Goal: Information Seeking & Learning: Learn about a topic

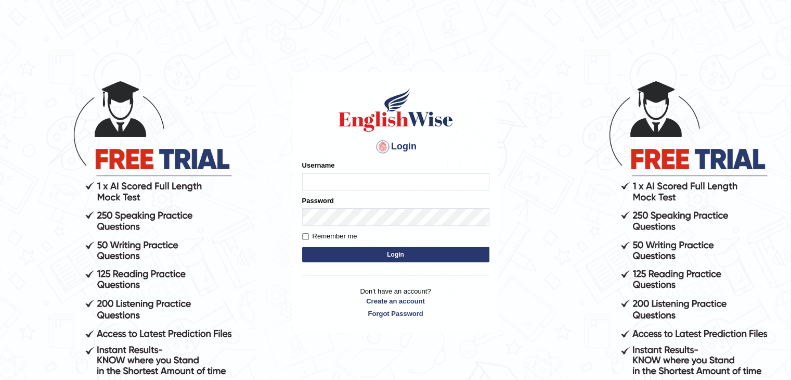
type input "yalineem"
click at [389, 253] on button "Login" at bounding box center [395, 255] width 187 height 16
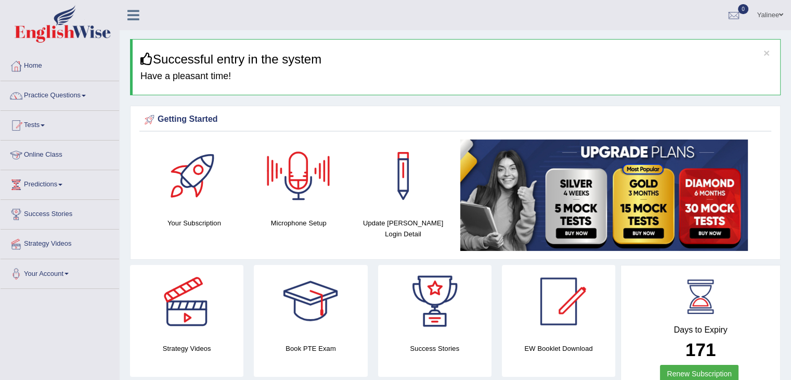
click at [44, 155] on link "Online Class" at bounding box center [60, 153] width 119 height 26
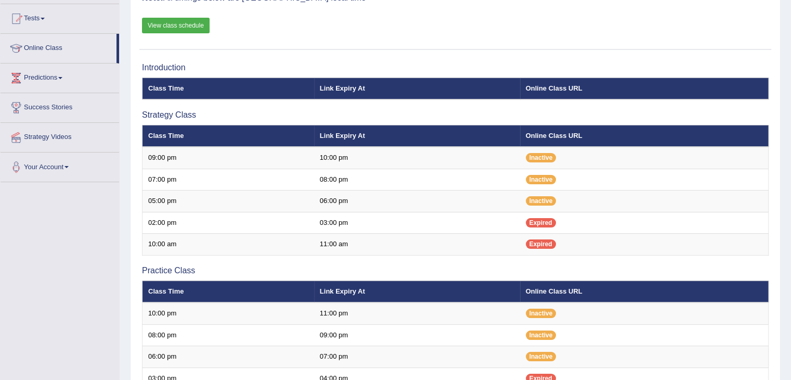
scroll to position [105, 0]
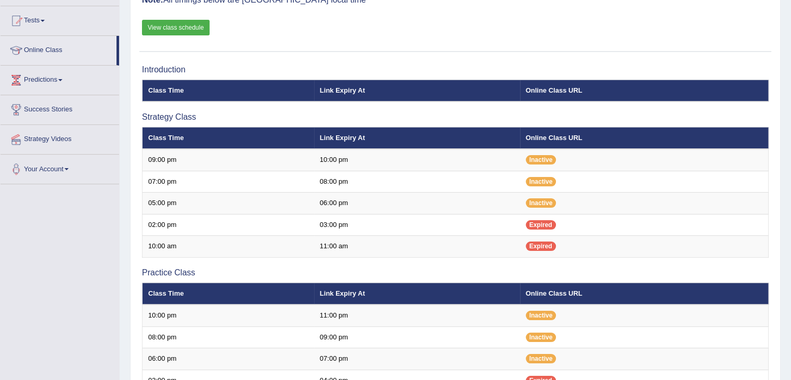
click at [164, 28] on link "View class schedule" at bounding box center [176, 28] width 68 height 16
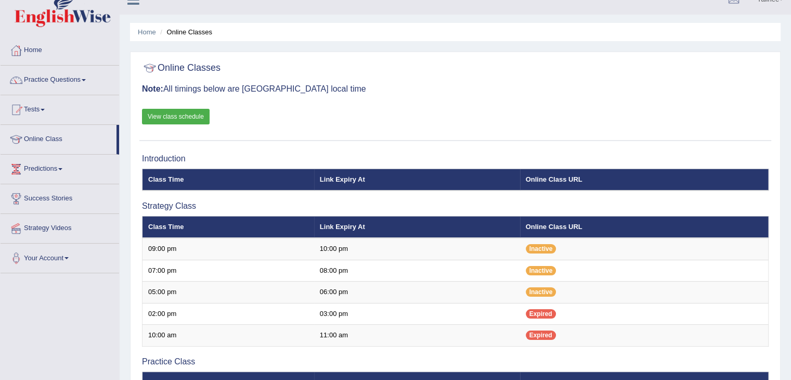
click at [86, 80] on span at bounding box center [84, 80] width 4 height 2
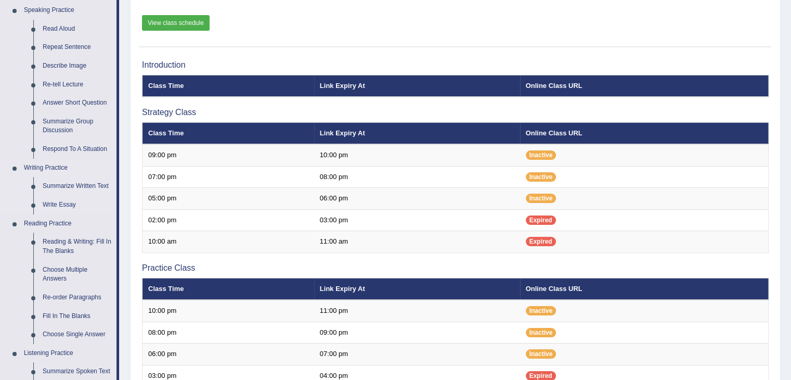
scroll to position [114, 0]
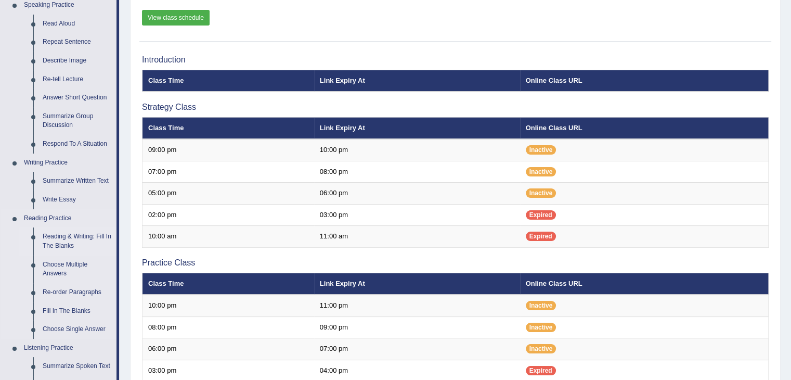
click at [67, 248] on link "Reading & Writing: Fill In The Blanks" at bounding box center [77, 241] width 79 height 28
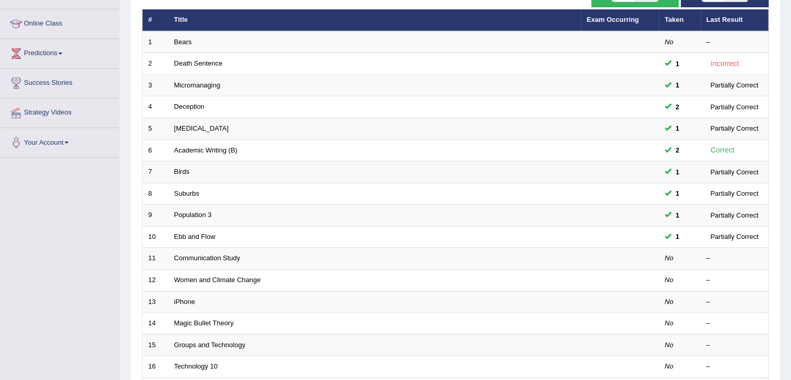
scroll to position [170, 0]
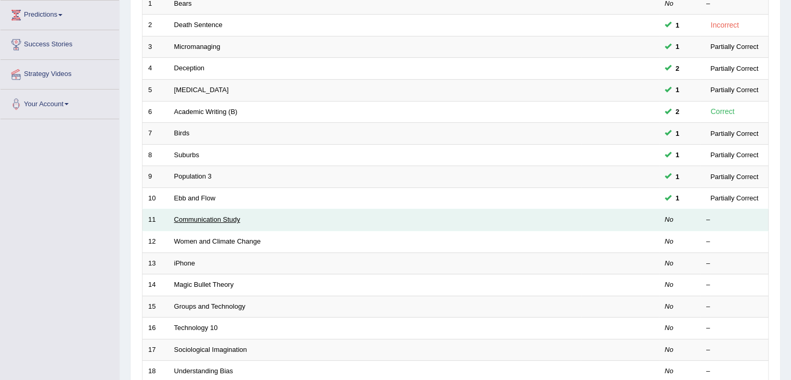
click at [210, 220] on link "Communication Study" at bounding box center [207, 219] width 66 height 8
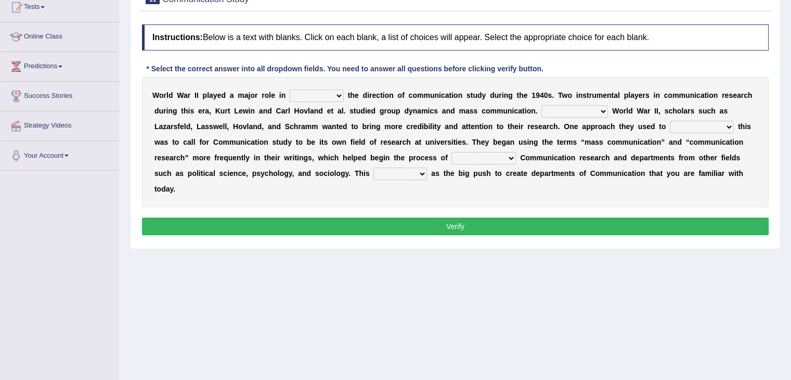
scroll to position [123, 0]
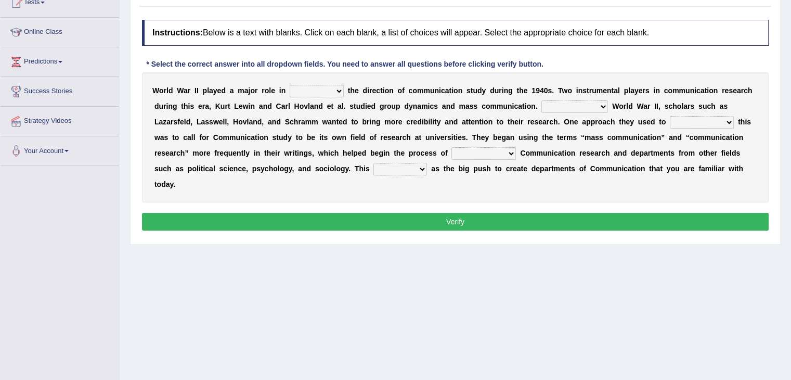
click at [301, 92] on select "shaping sharpening shunning shivering" at bounding box center [317, 91] width 54 height 12
select select "shaping"
click at [290, 85] on select "shaping sharpening shunning shivering" at bounding box center [317, 91] width 54 height 12
click at [575, 108] on select "Being followed To be followed Following Followed" at bounding box center [575, 106] width 67 height 12
click at [525, 205] on div "Instructions: Below is a text with blanks. Click on each blank, a list of choic…" at bounding box center [455, 127] width 632 height 224
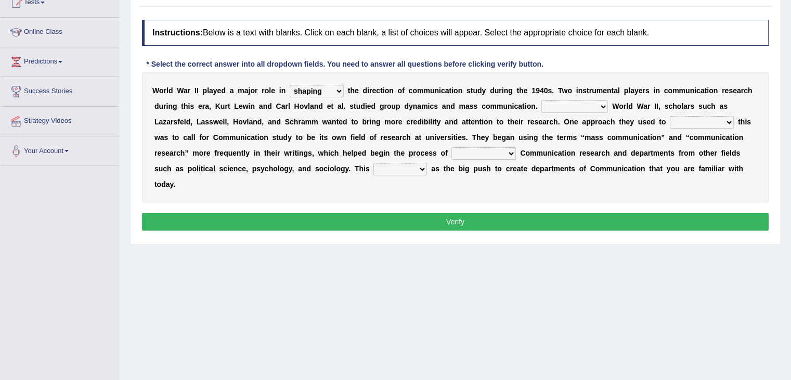
click at [592, 107] on select "Being followed To be followed Following Followed" at bounding box center [575, 106] width 67 height 12
select select "Followed"
click at [542, 100] on select "Being followed To be followed Following Followed" at bounding box center [575, 106] width 67 height 12
click at [695, 123] on select "accompany accomplish acknowledge accommodate" at bounding box center [702, 122] width 64 height 12
select select "acknowledge"
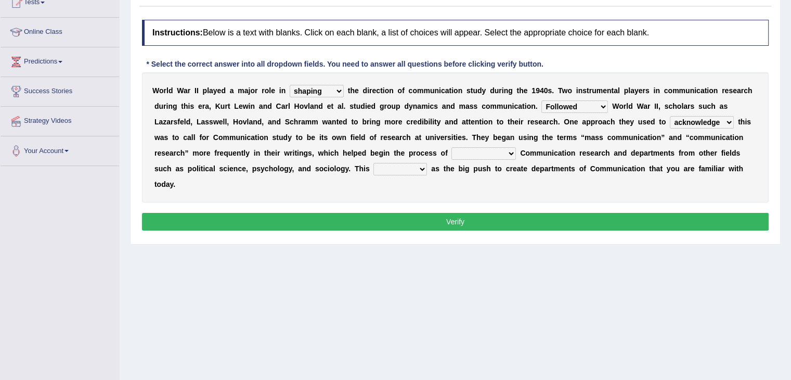
click at [670, 116] on select "accompany accomplish acknowledge accommodate" at bounding box center [702, 122] width 64 height 12
click at [465, 153] on select "discharging distinguishing disputing displaying" at bounding box center [484, 153] width 65 height 12
select select "distinguishing"
click at [452, 147] on select "discharging distinguishing disputing displaying" at bounding box center [484, 153] width 65 height 12
click at [424, 165] on select "served considered regarded provided" at bounding box center [401, 169] width 54 height 12
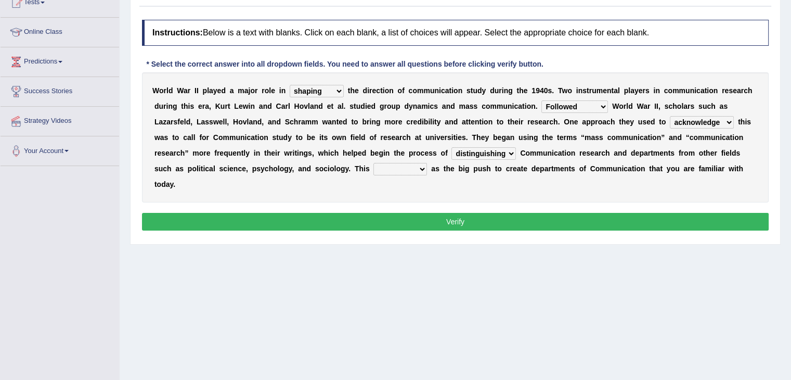
select select "considered"
click at [374, 163] on select "served considered regarded provided" at bounding box center [401, 169] width 54 height 12
click at [435, 218] on button "Verify" at bounding box center [455, 222] width 627 height 18
